Goal: Task Accomplishment & Management: Use online tool/utility

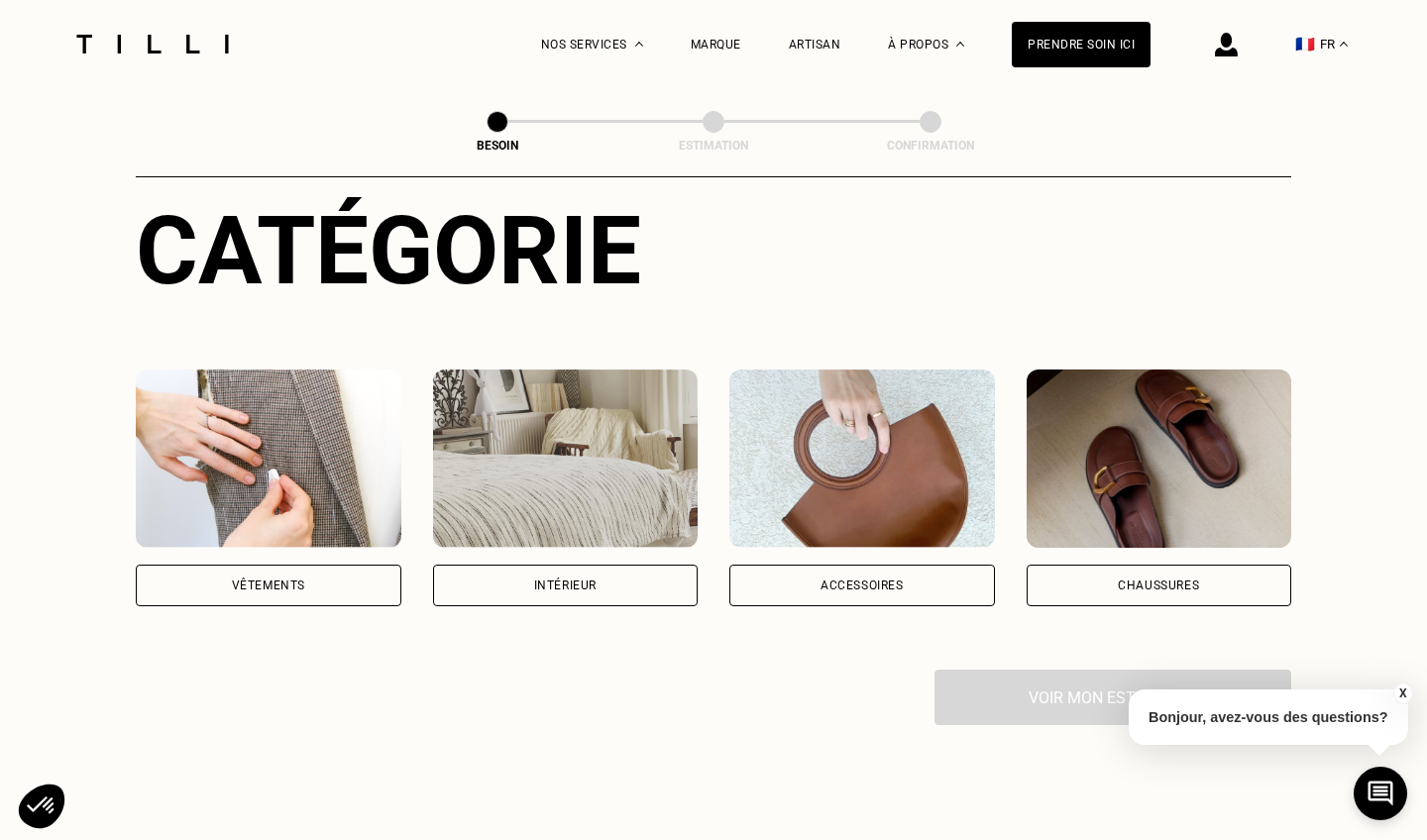
scroll to position [240, 0]
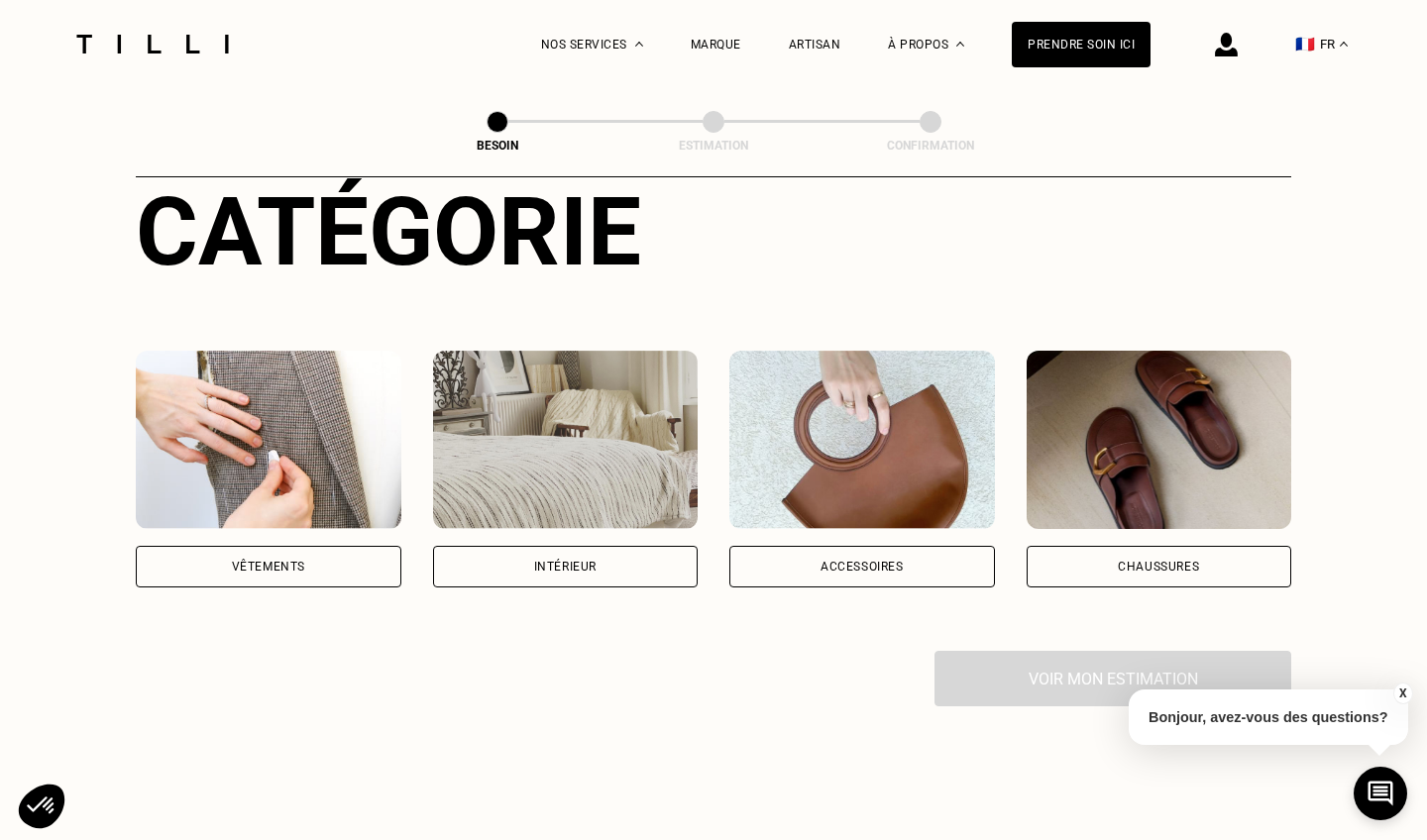
click at [288, 550] on div "Vêtements" at bounding box center [269, 567] width 266 height 42
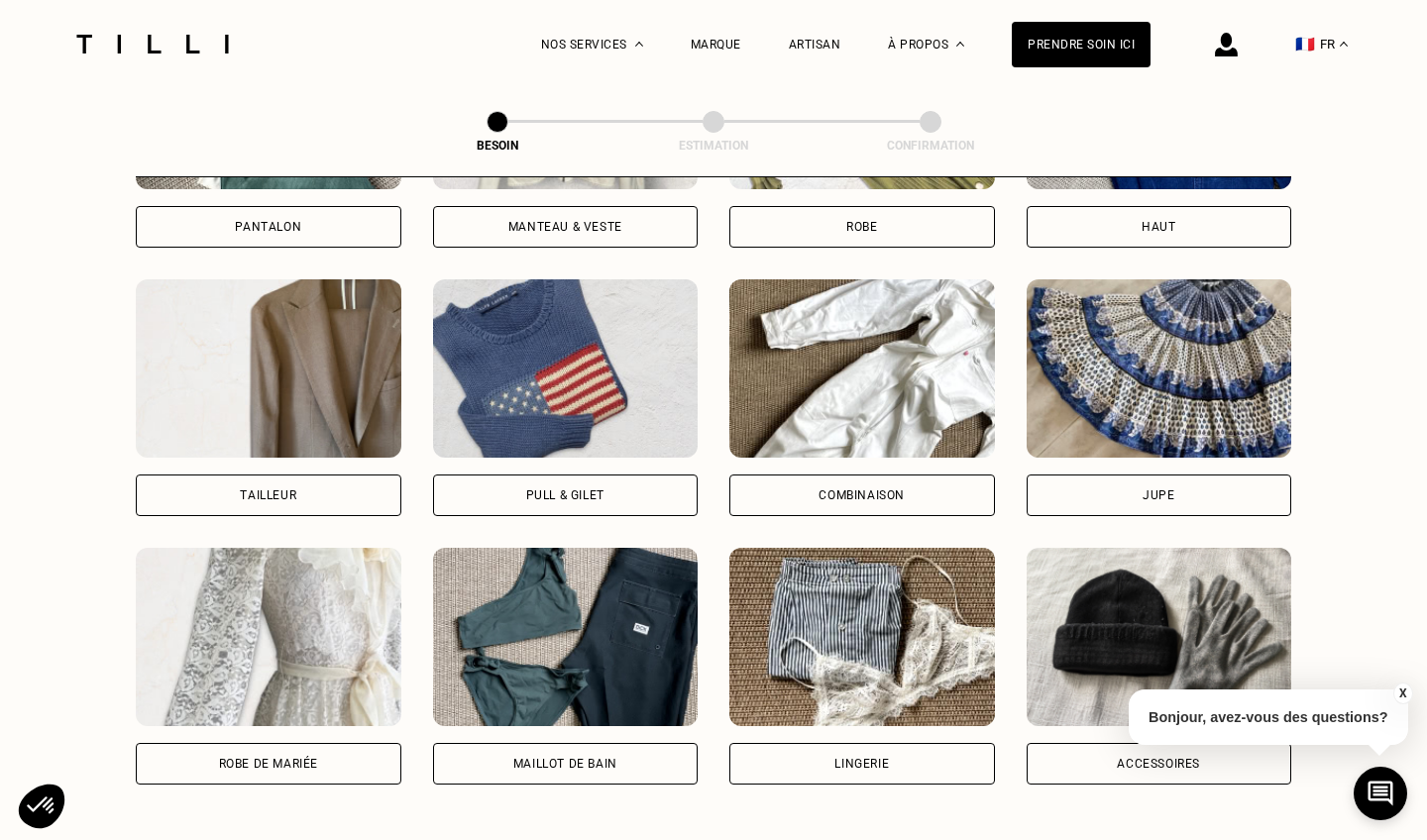
scroll to position [1054, 0]
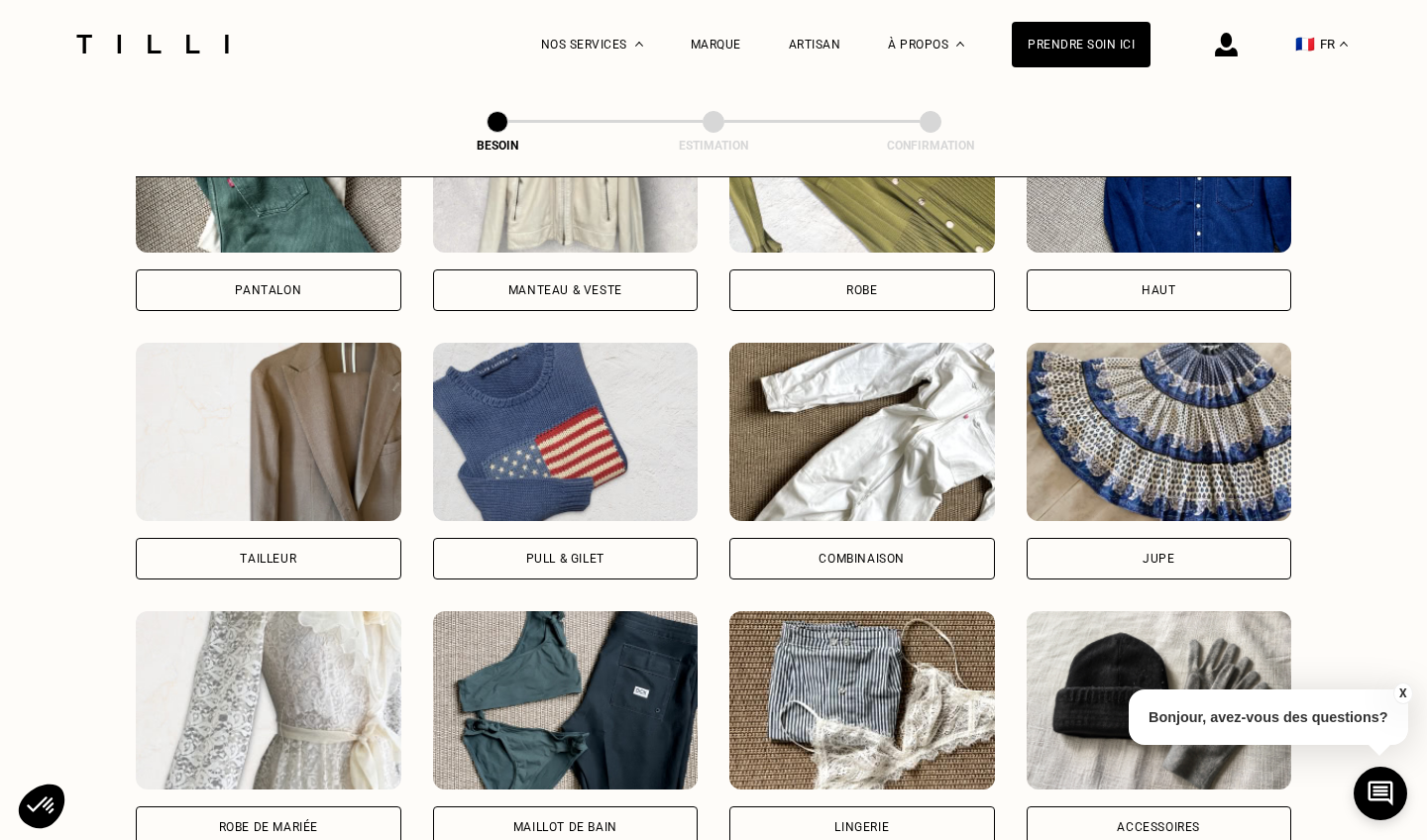
click at [267, 553] on div "Tailleur" at bounding box center [268, 559] width 56 height 12
select select "FR"
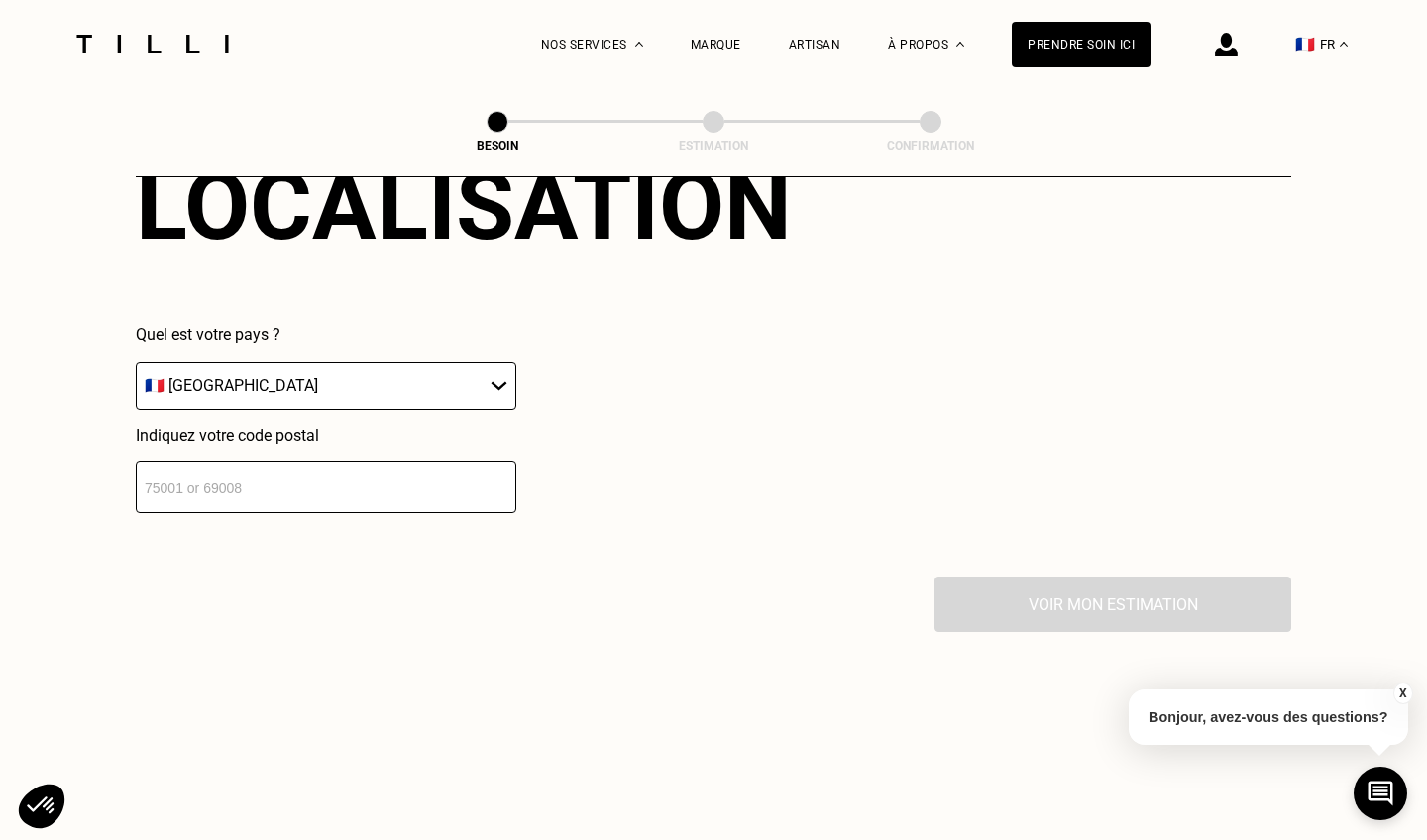
scroll to position [1893, 0]
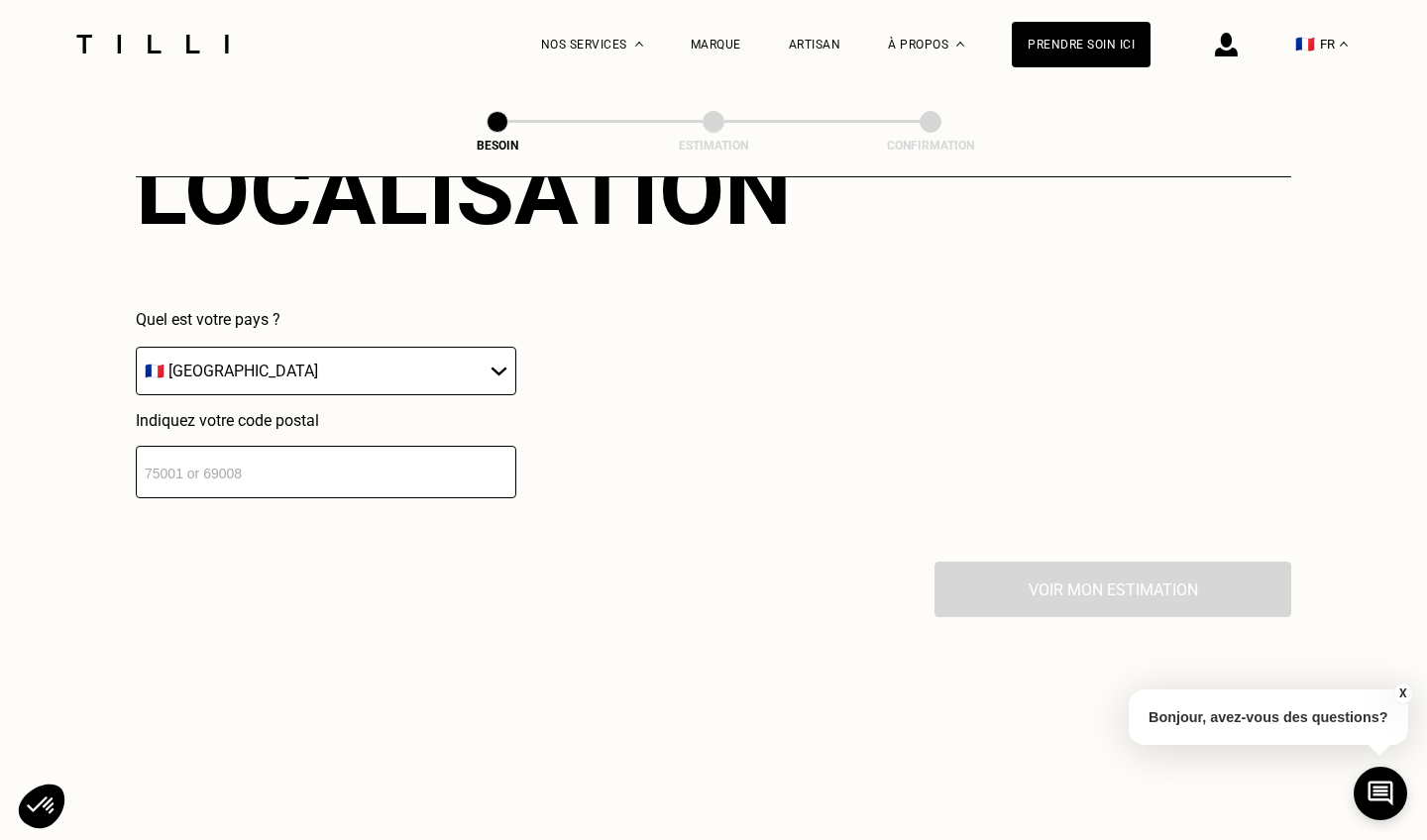
click at [332, 469] on input "number" at bounding box center [326, 472] width 381 height 52
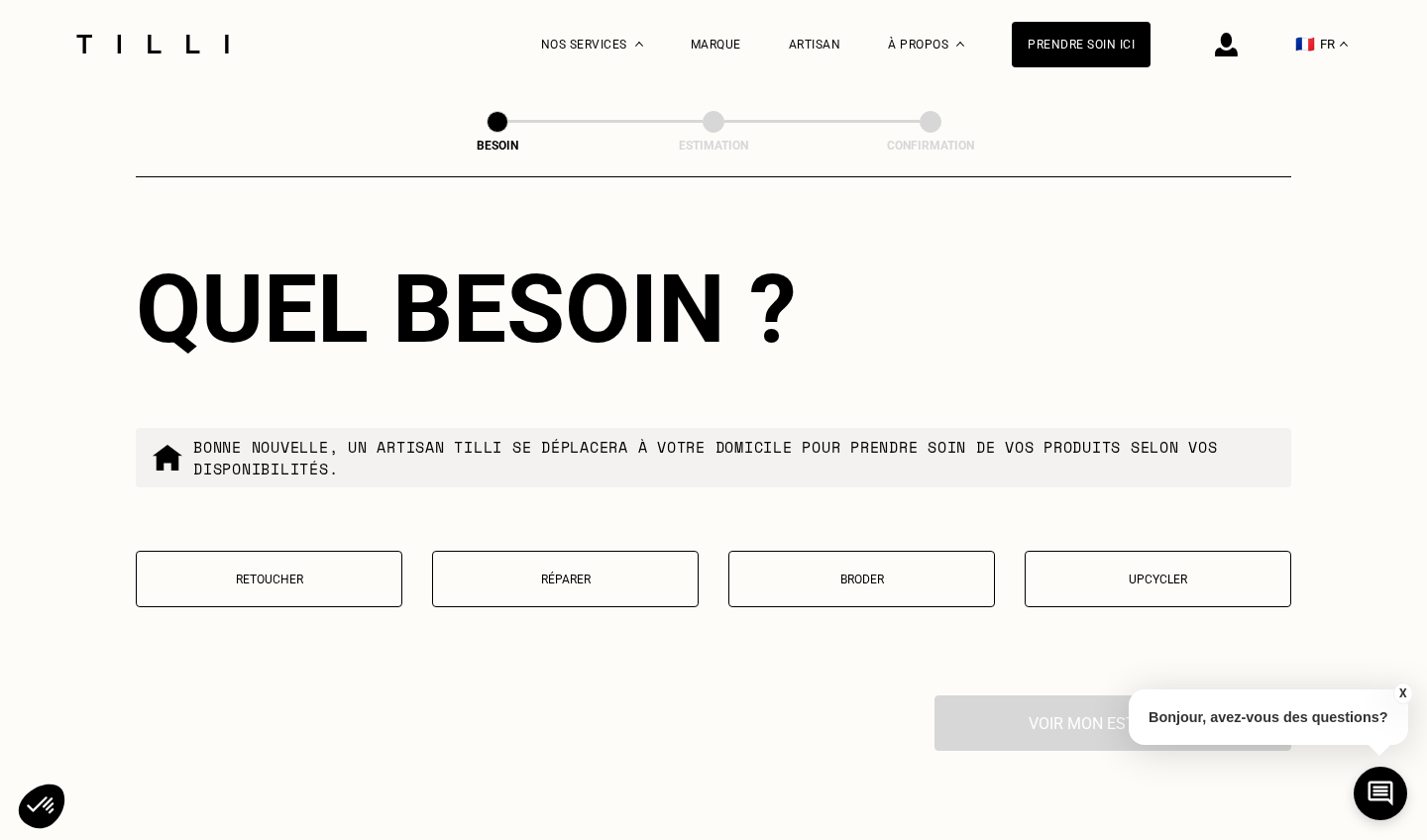
scroll to position [2305, 0]
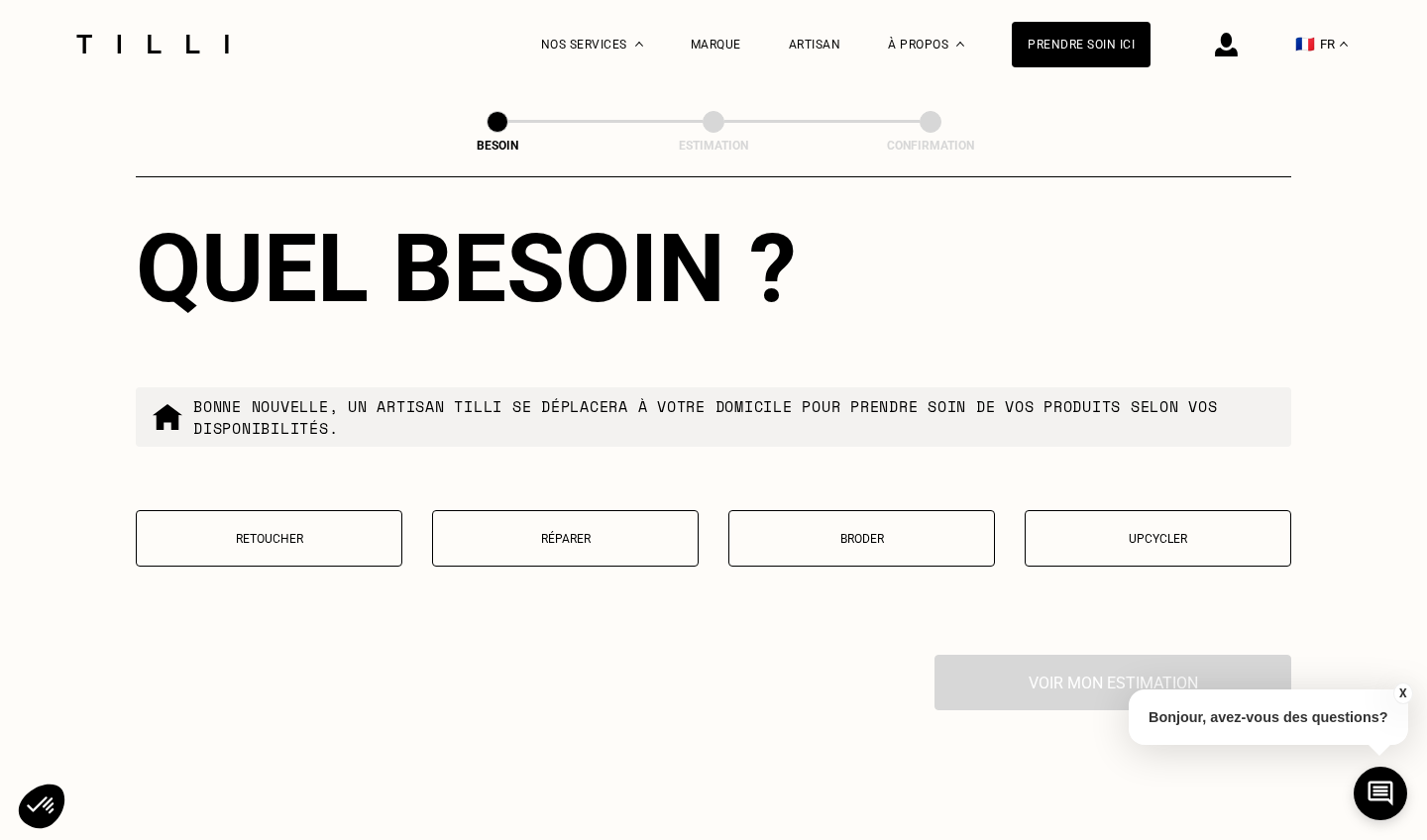
type input "33000"
click at [297, 540] on button "Retoucher" at bounding box center [269, 538] width 267 height 56
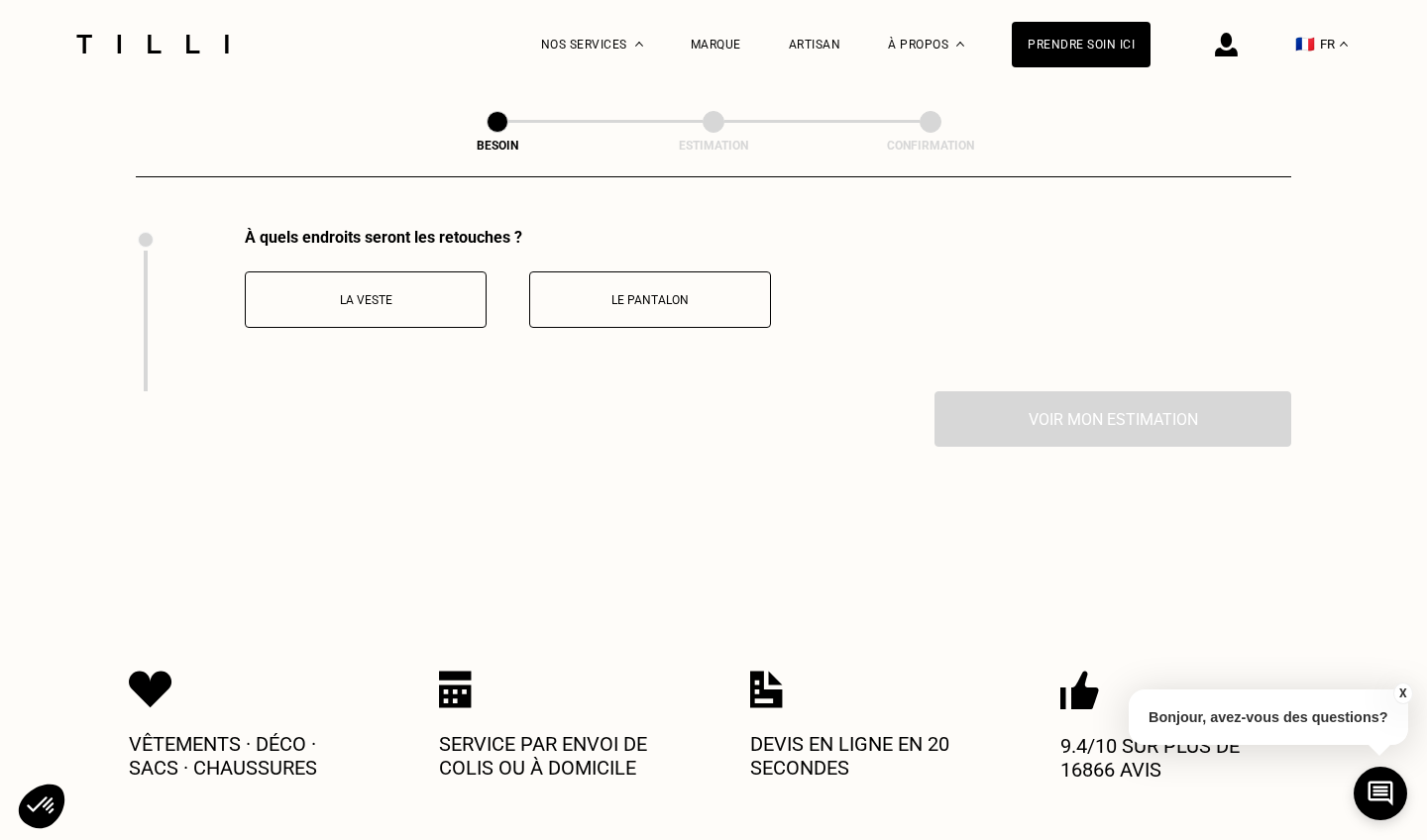
scroll to position [2732, 0]
click at [424, 293] on p "La veste" at bounding box center [366, 300] width 220 height 14
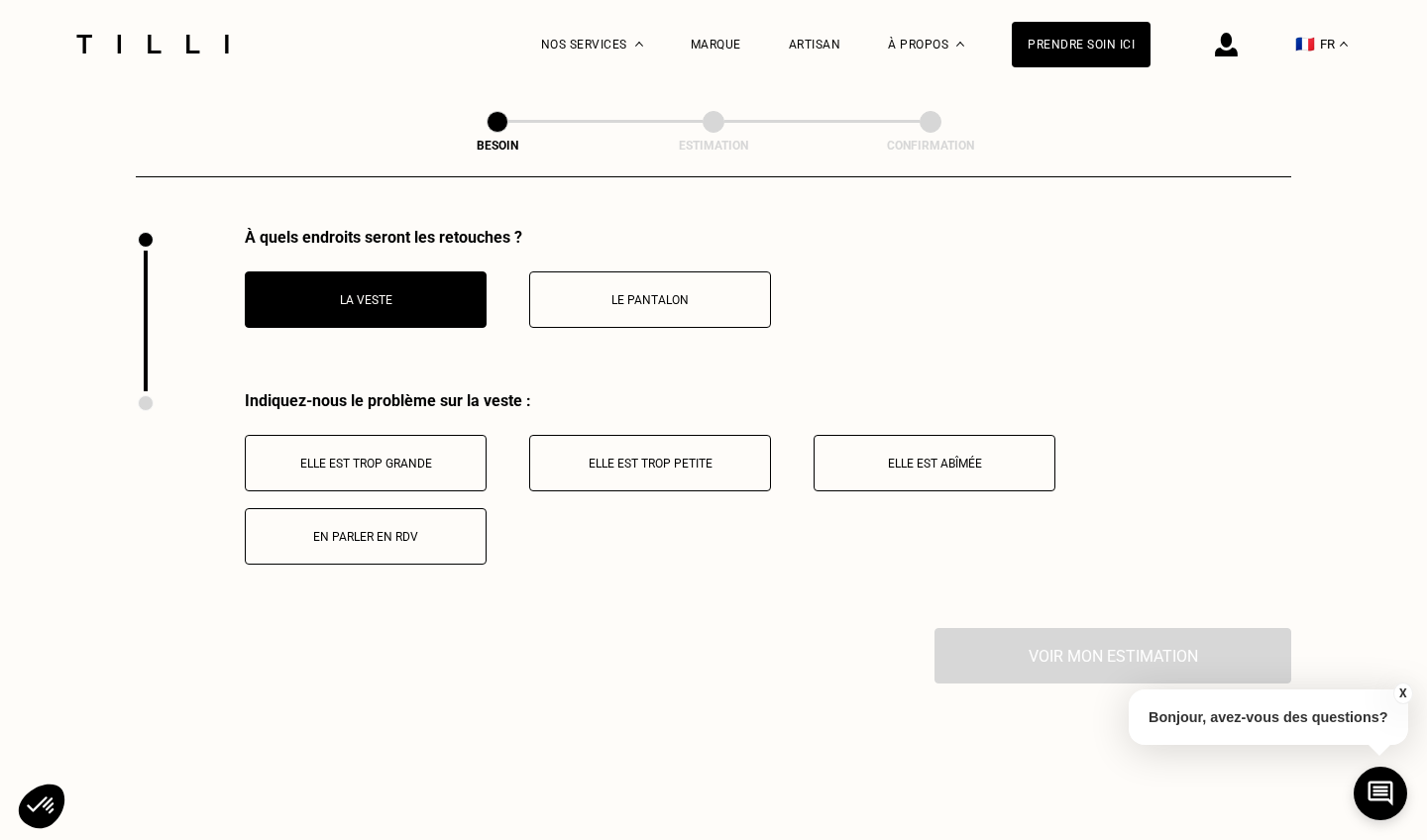
scroll to position [2885, 0]
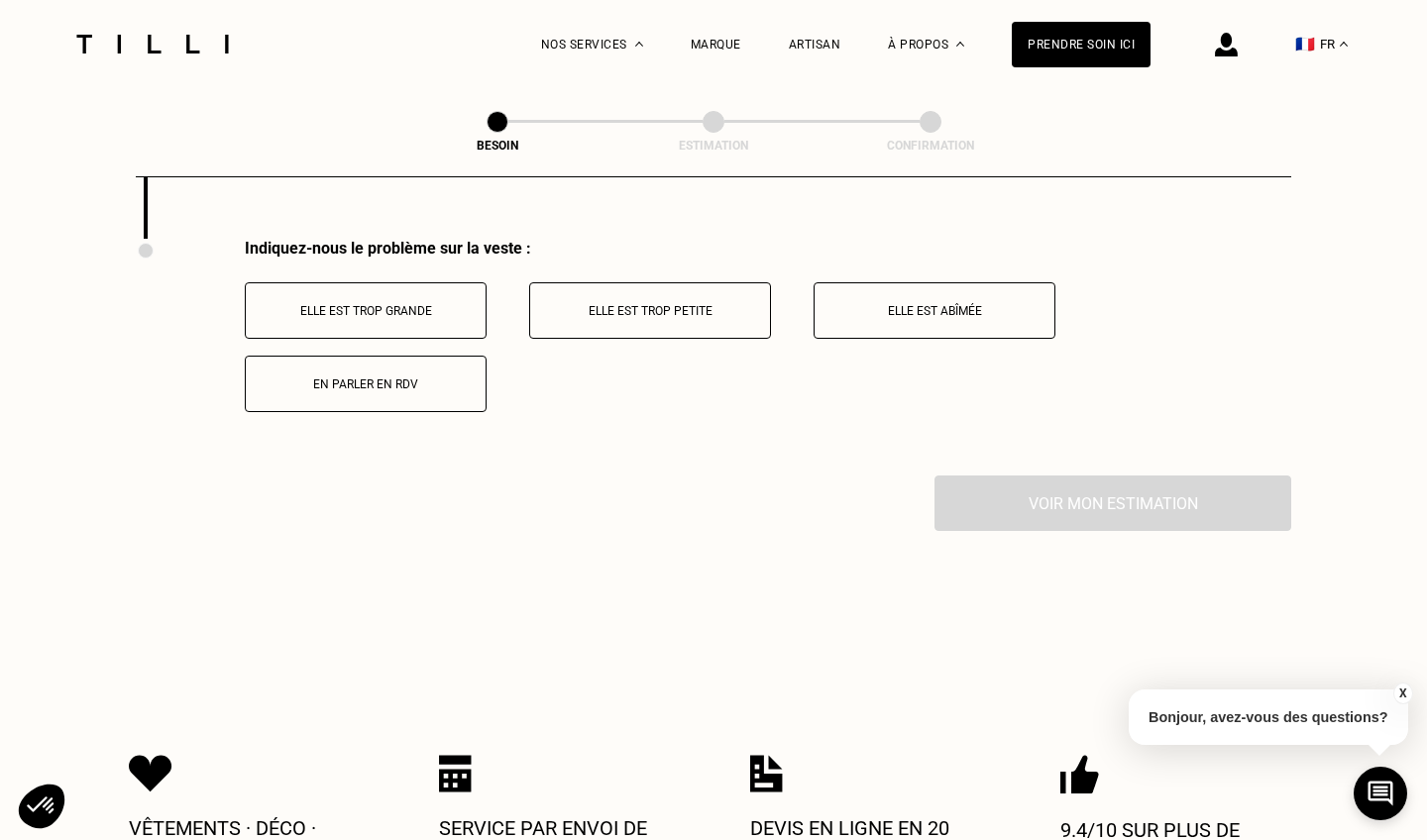
click at [388, 304] on p "Elle est trop grande" at bounding box center [366, 311] width 220 height 14
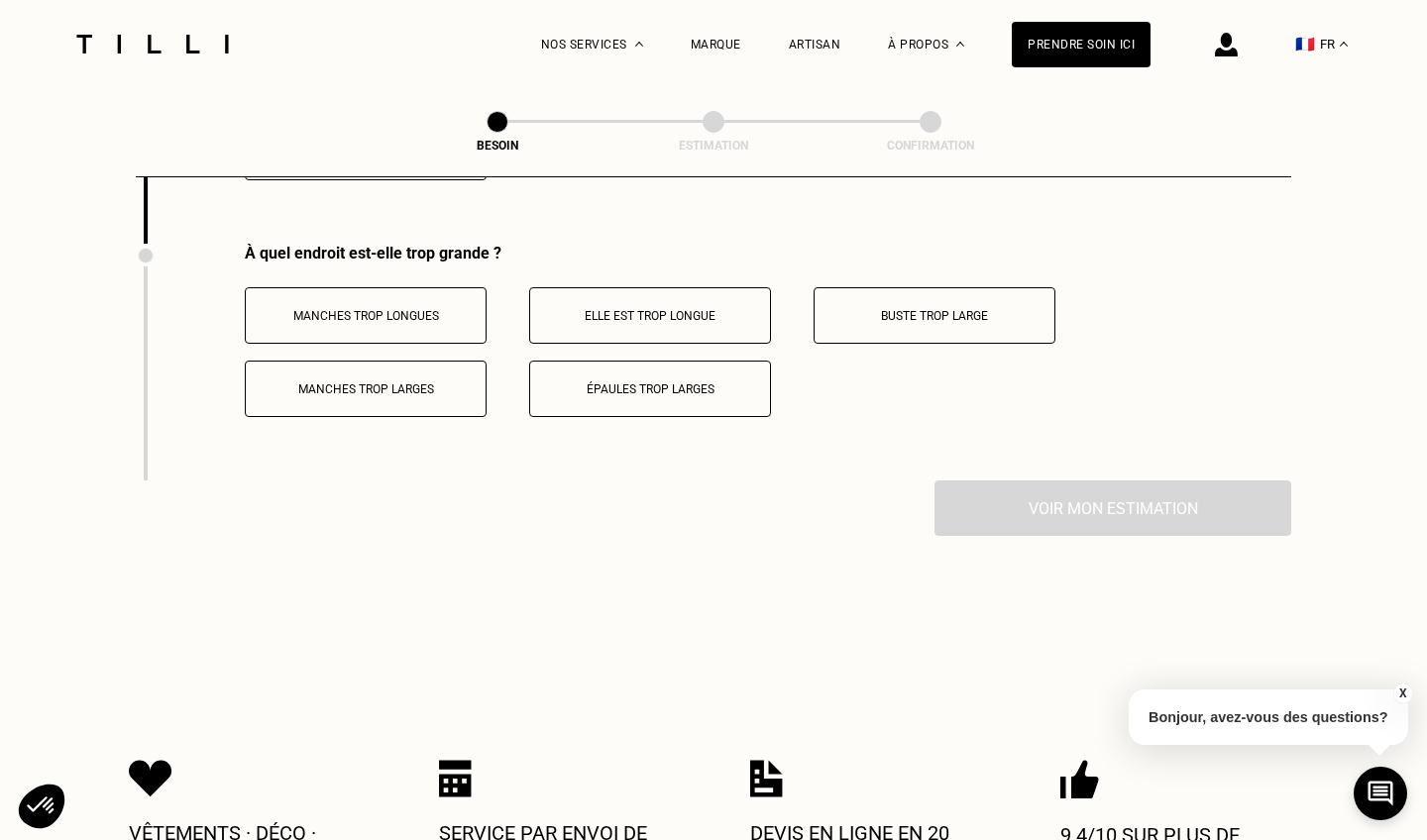
scroll to position [3121, 0]
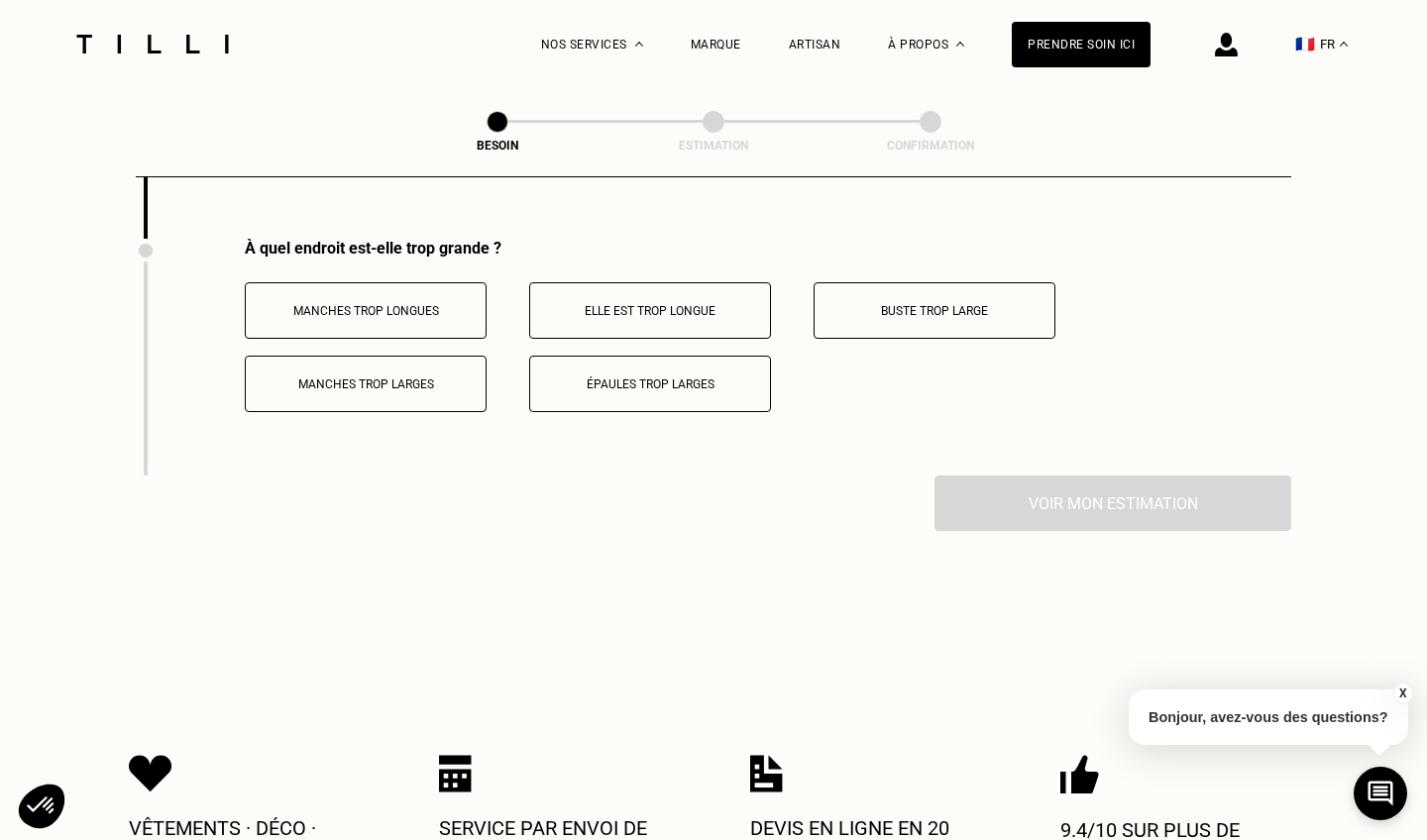
click at [408, 304] on p "Manches trop longues" at bounding box center [366, 311] width 220 height 14
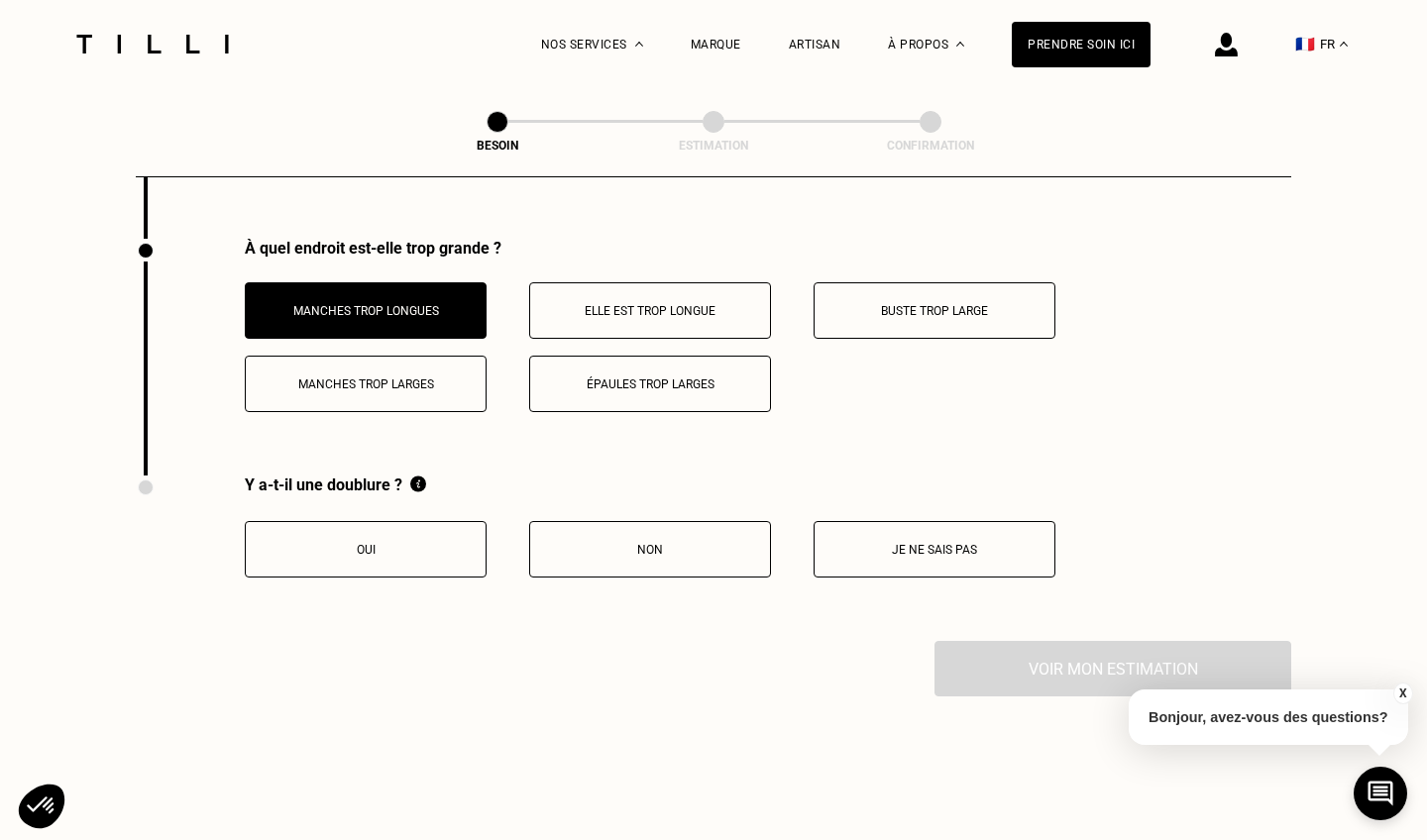
click at [429, 545] on button "Oui" at bounding box center [366, 549] width 242 height 56
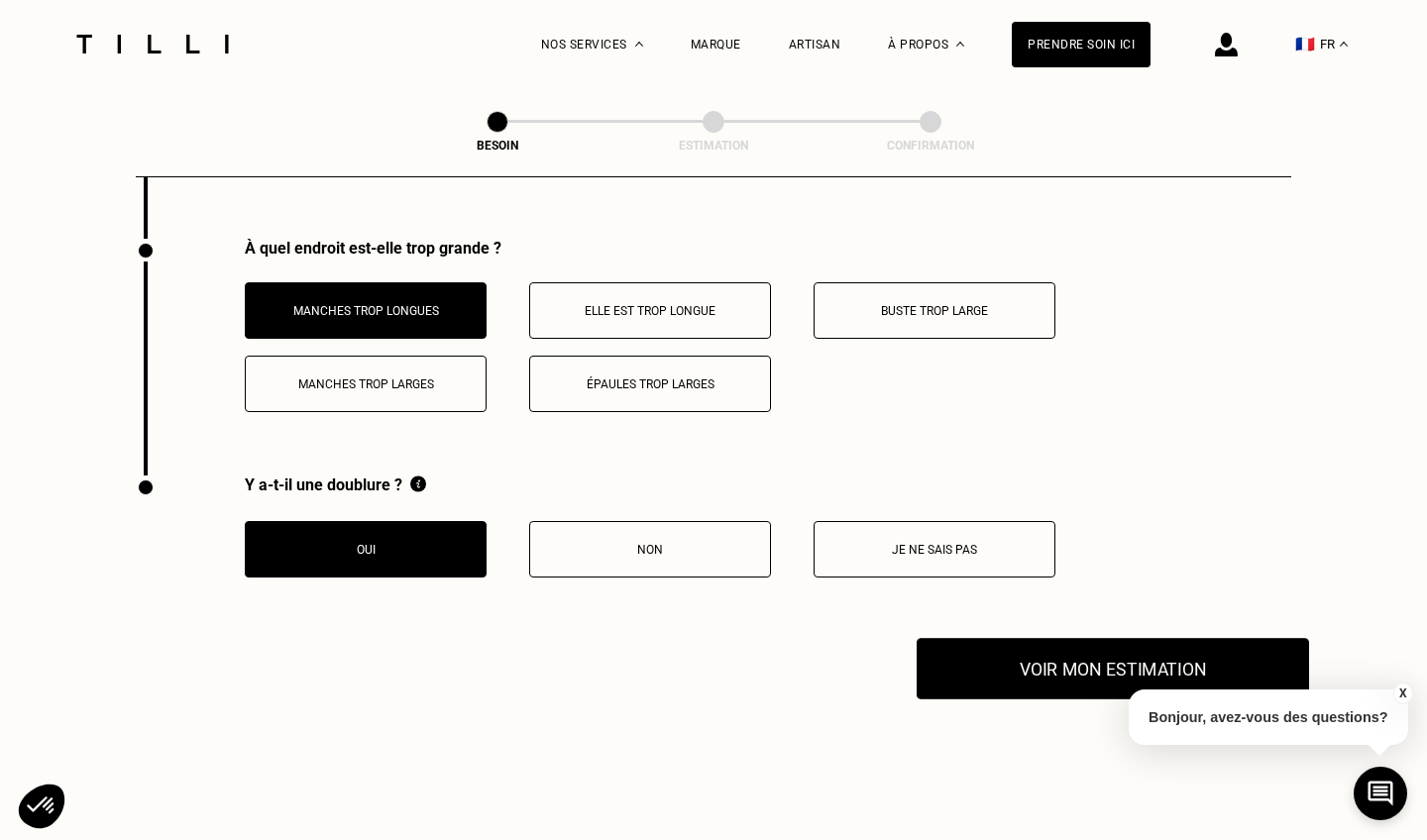
click at [1148, 661] on button "Voir mon estimation" at bounding box center [1113, 669] width 392 height 61
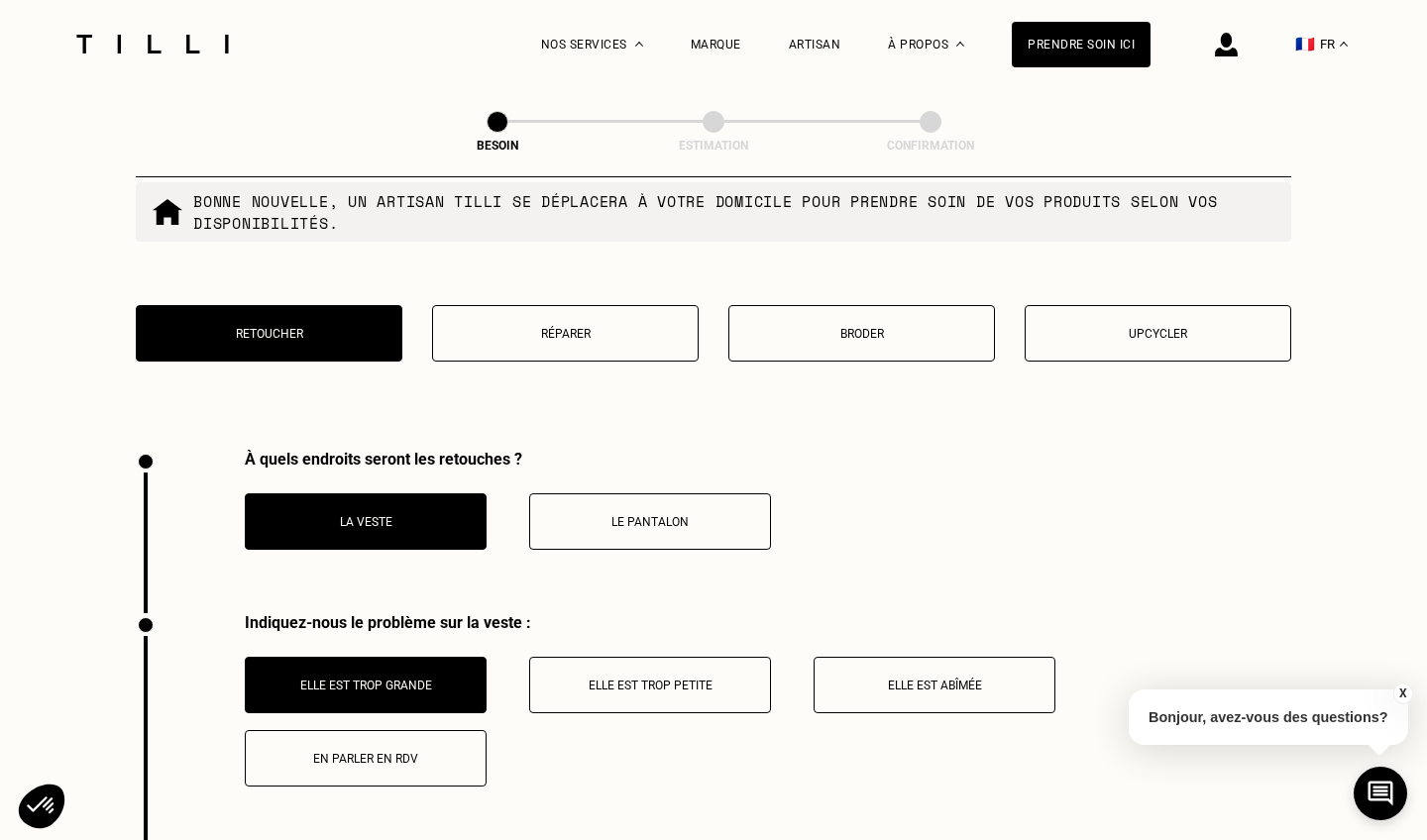
scroll to position [2263, 0]
